Goal: Information Seeking & Learning: Learn about a topic

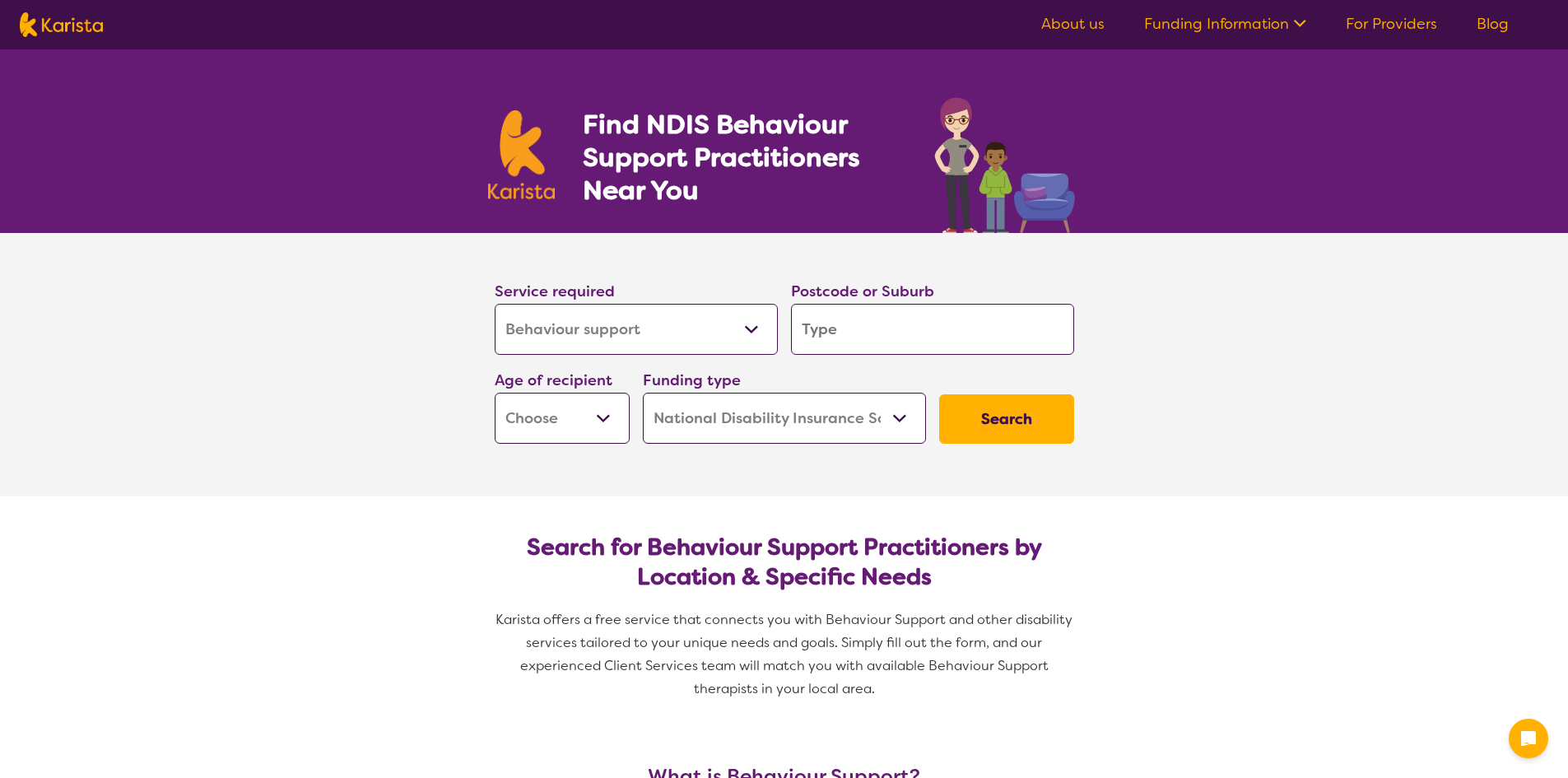
select select "Behaviour support"
select select "NDIS"
select select "Behaviour support"
select select "NDIS"
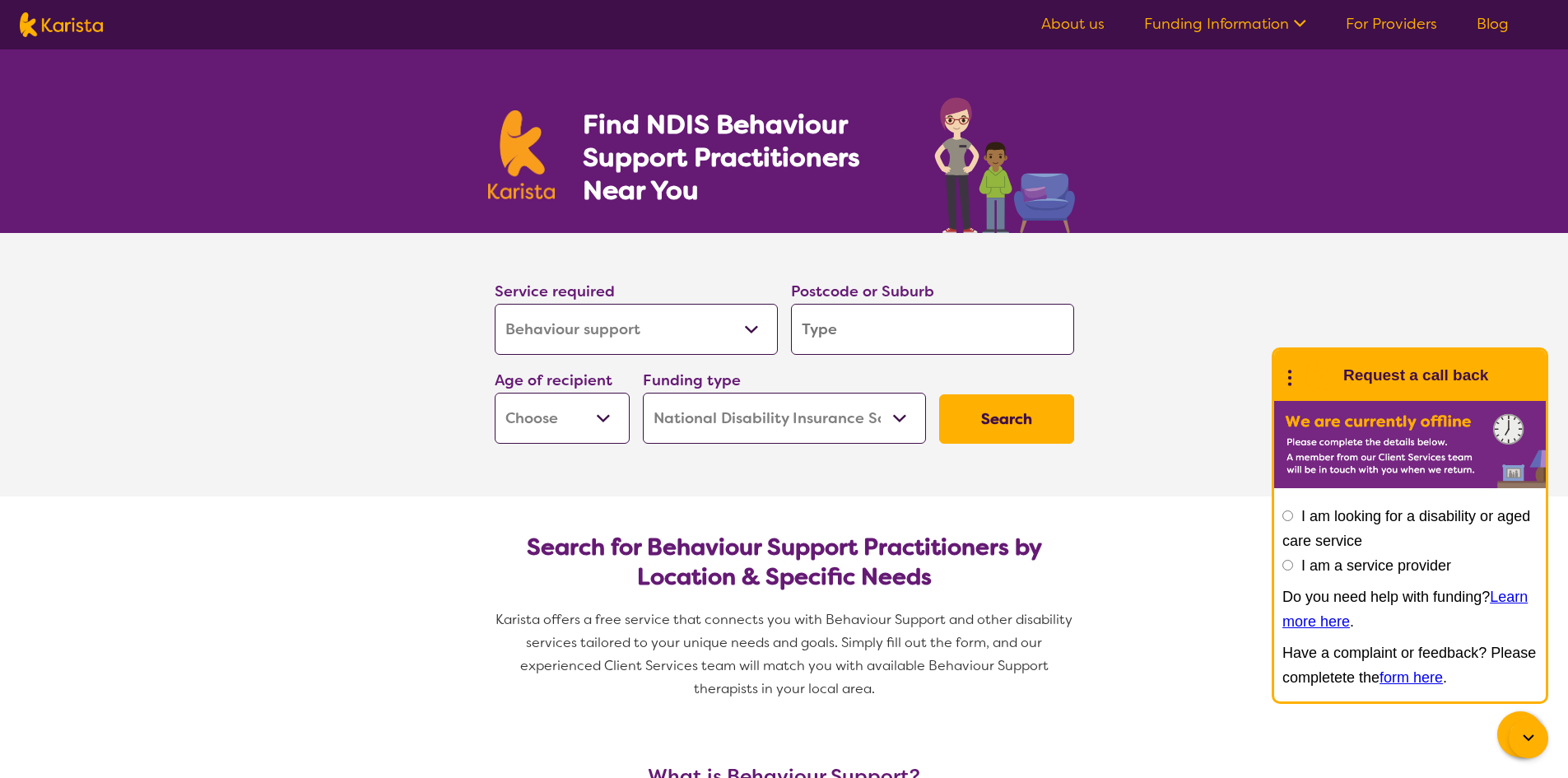
click at [923, 343] on input "search" at bounding box center [933, 329] width 283 height 51
type input "6057"
click at [613, 411] on select "Early Childhood - 0 to 9 Child - 10 to 11 Adolescent - 12 to 17 Adult - 18 to 6…" at bounding box center [562, 418] width 135 height 51
select select "AD"
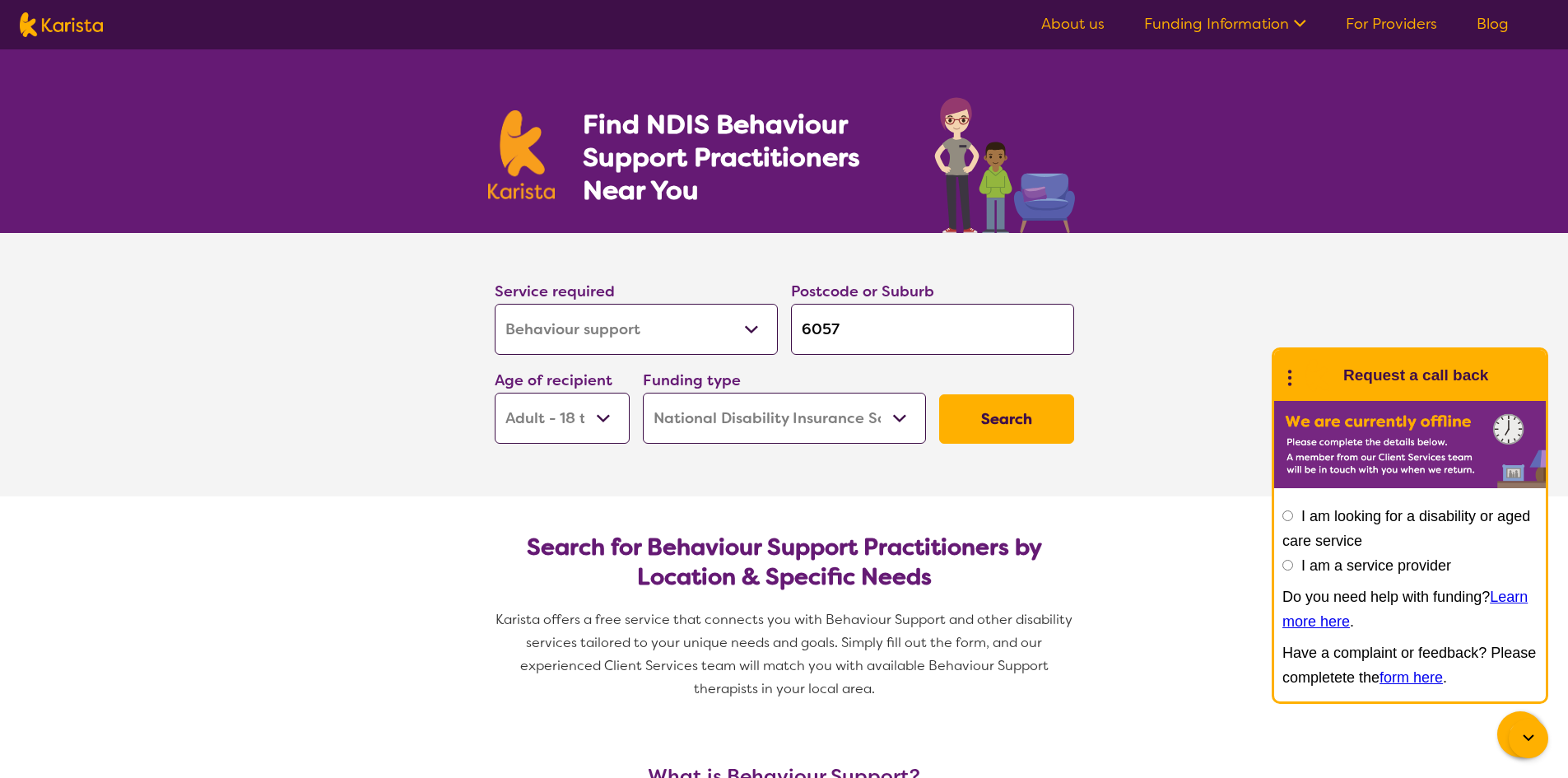
click at [495, 393] on select "Early Childhood - 0 to 9 Child - 10 to 11 Adolescent - 12 to 17 Adult - 18 to 6…" at bounding box center [562, 418] width 135 height 51
select select "AD"
click at [897, 415] on select "Home Care Package (HCP) National Disability Insurance Scheme (NDIS) I don't know" at bounding box center [785, 418] width 283 height 51
select select "i-don-t-know"
click at [643, 393] on select "Home Care Package (HCP) National Disability Insurance Scheme (NDIS) I don't know" at bounding box center [785, 418] width 283 height 51
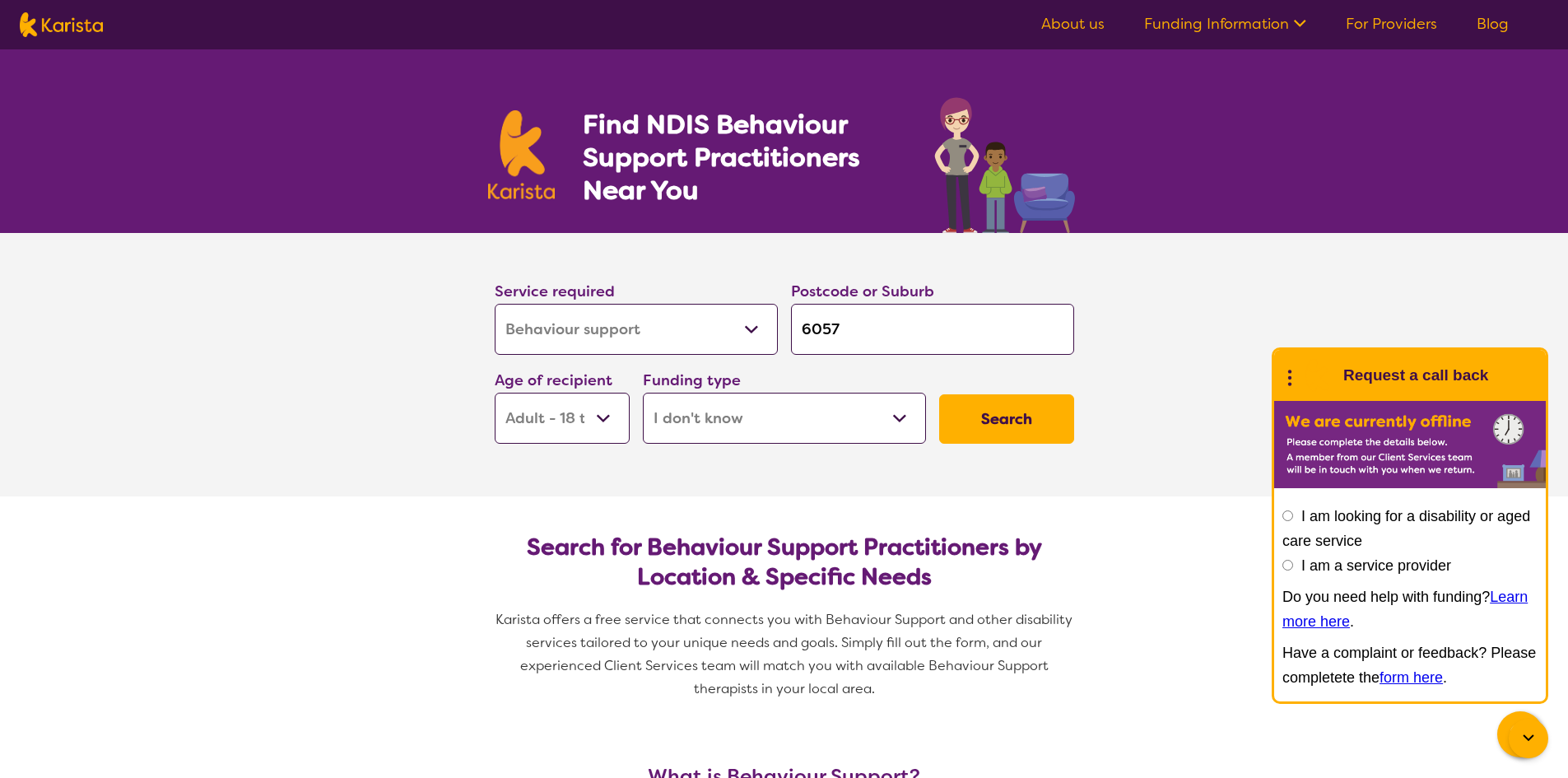
select select "i-don-t-know"
click at [999, 424] on button "Search" at bounding box center [1006, 419] width 135 height 49
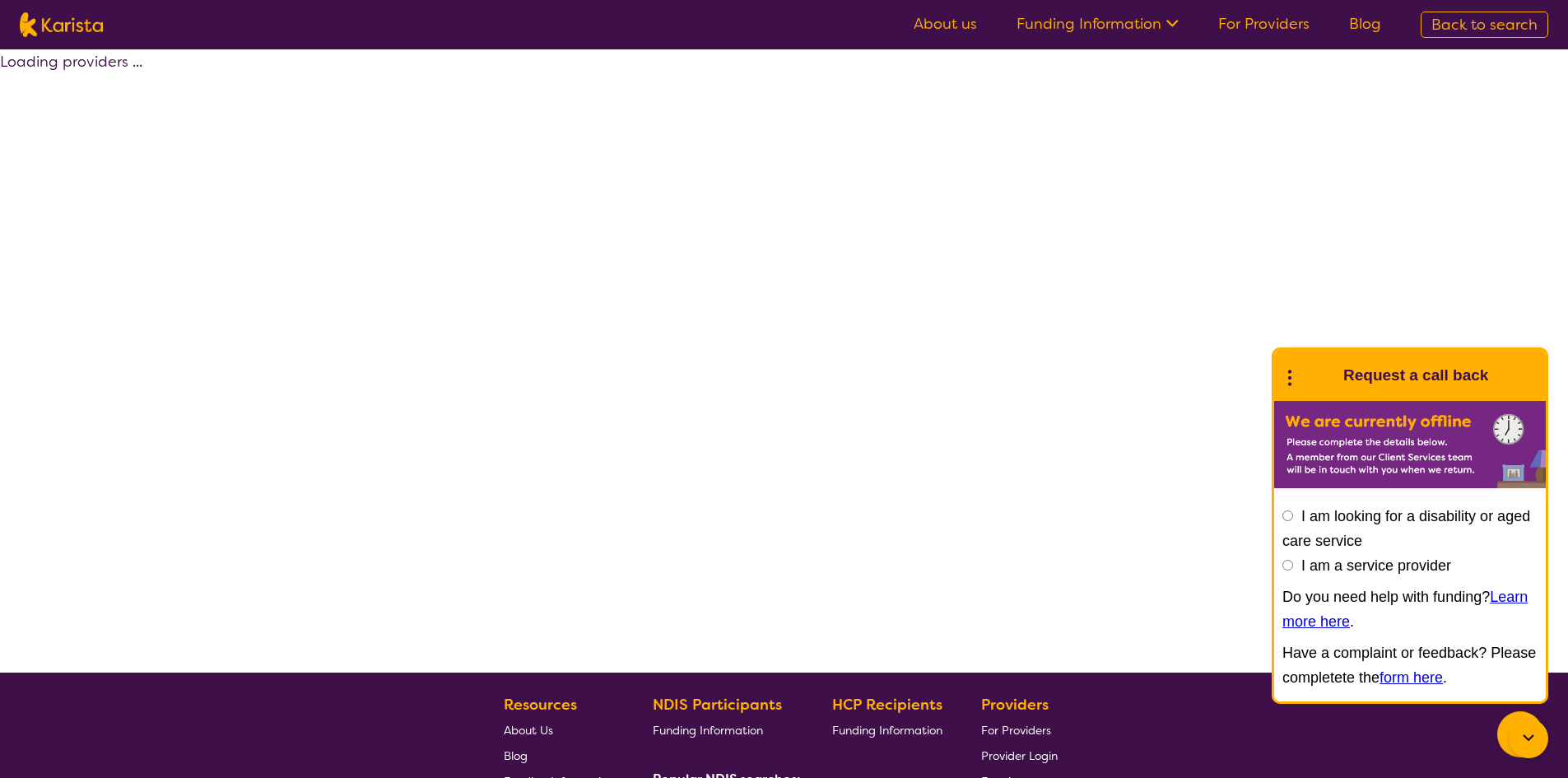
select select "Behaviour support"
select select "AD"
